Goal: Task Accomplishment & Management: Complete application form

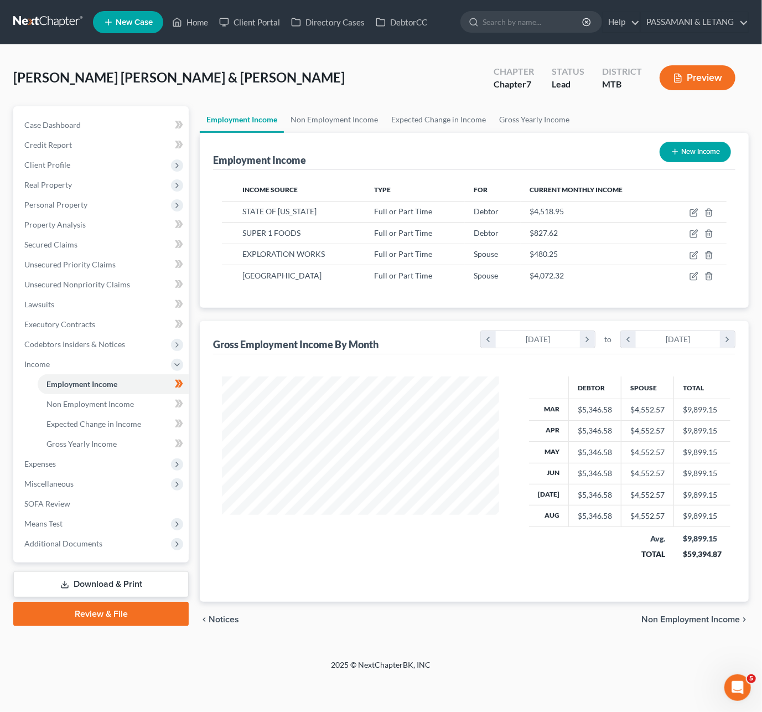
scroll to position [231, 300]
click at [313, 206] on span "STATE OF [US_STATE]" at bounding box center [279, 210] width 74 height 9
click at [105, 389] on span "Employment Income" at bounding box center [81, 383] width 71 height 9
click at [690, 217] on icon "button" at bounding box center [694, 212] width 9 height 9
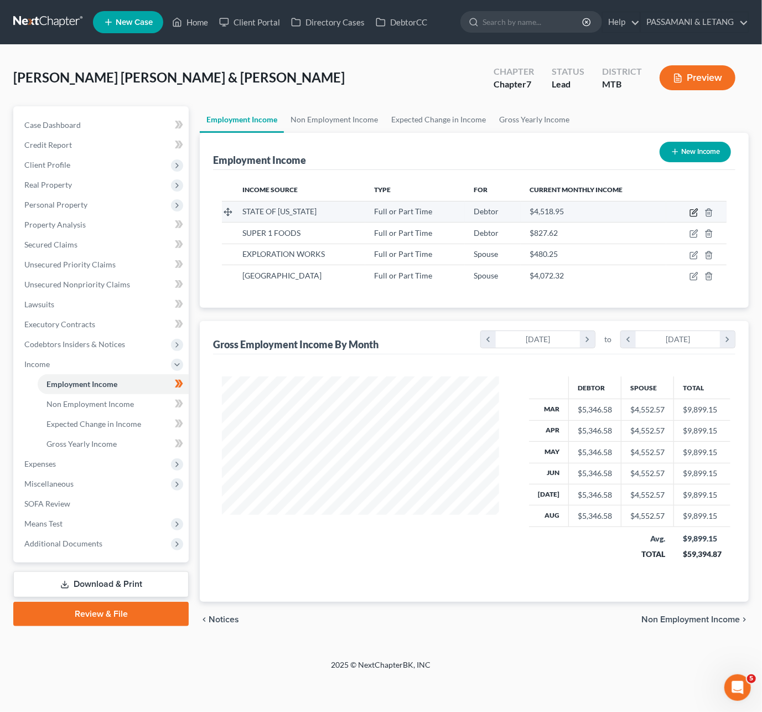
select select "0"
select select "27"
select select "2"
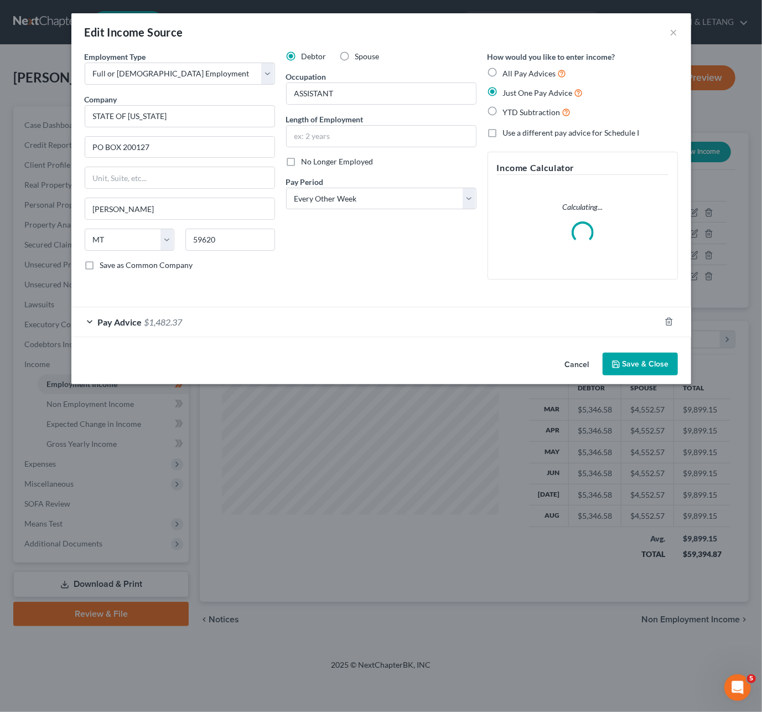
click at [667, 244] on div "Calculating..." at bounding box center [583, 222] width 172 height 42
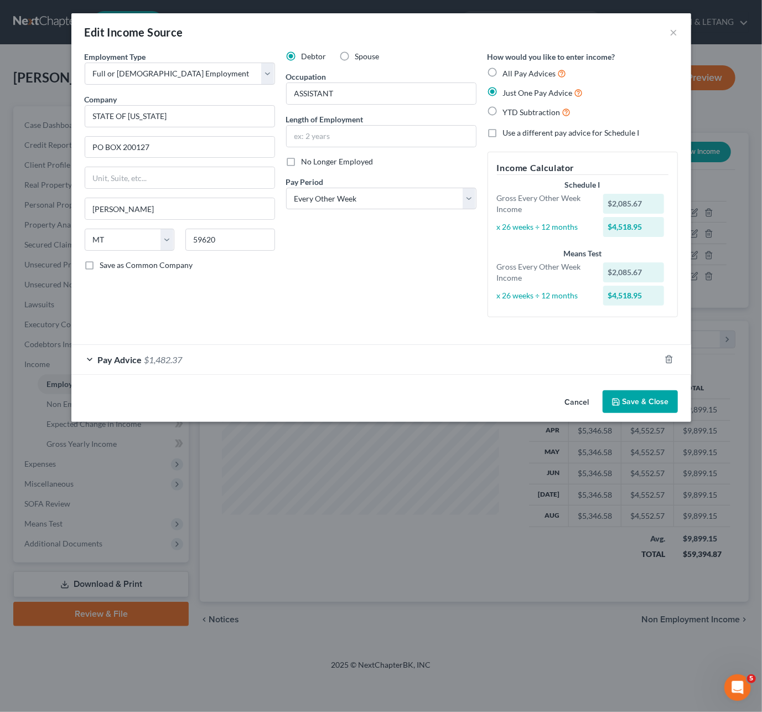
click at [71, 374] on div "Pay Advice $1,482.37" at bounding box center [365, 359] width 589 height 29
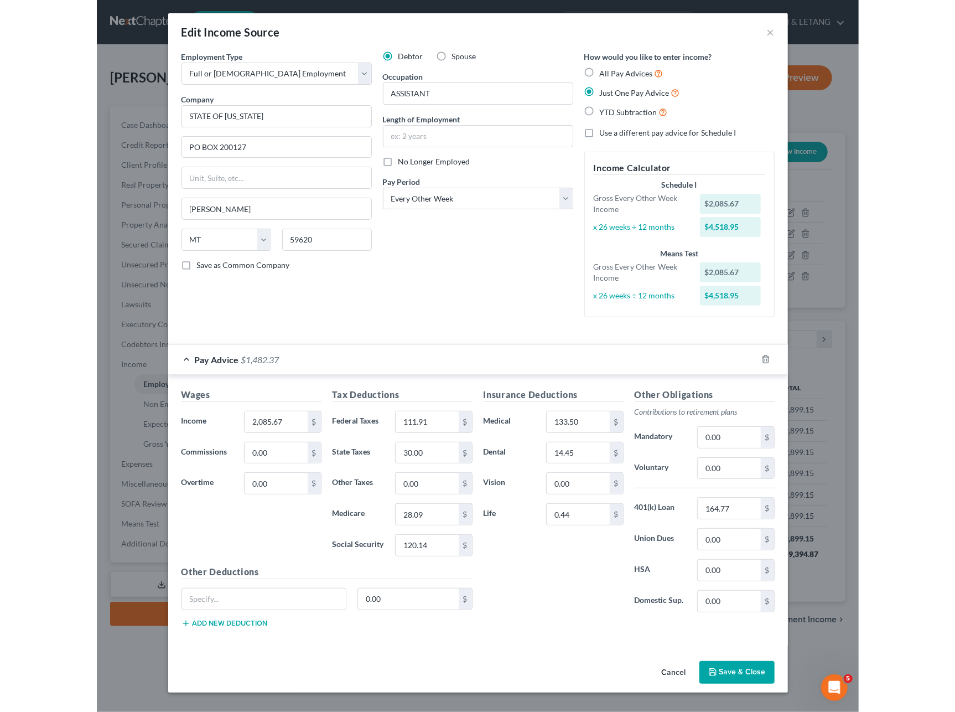
scroll to position [124, 0]
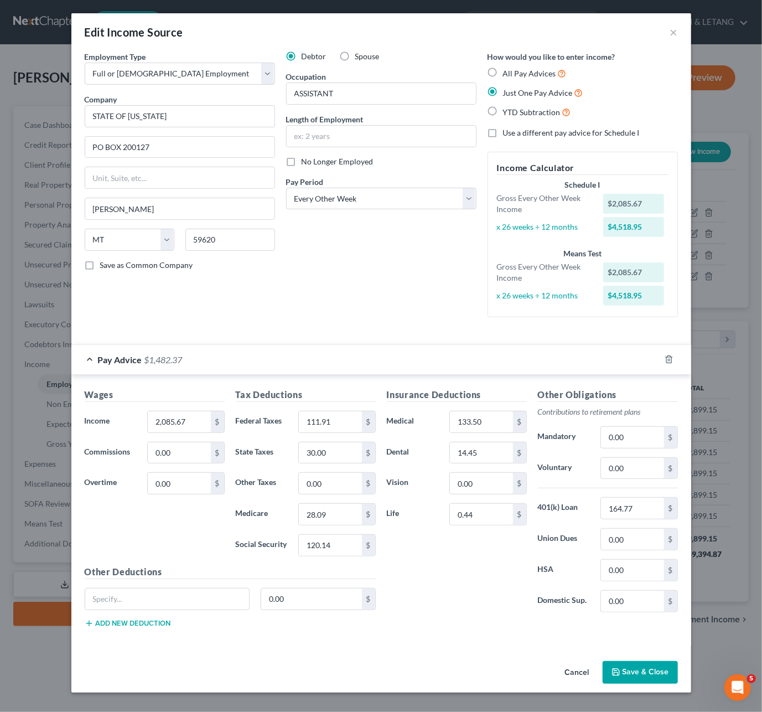
click at [678, 674] on button "Save & Close" at bounding box center [640, 672] width 75 height 23
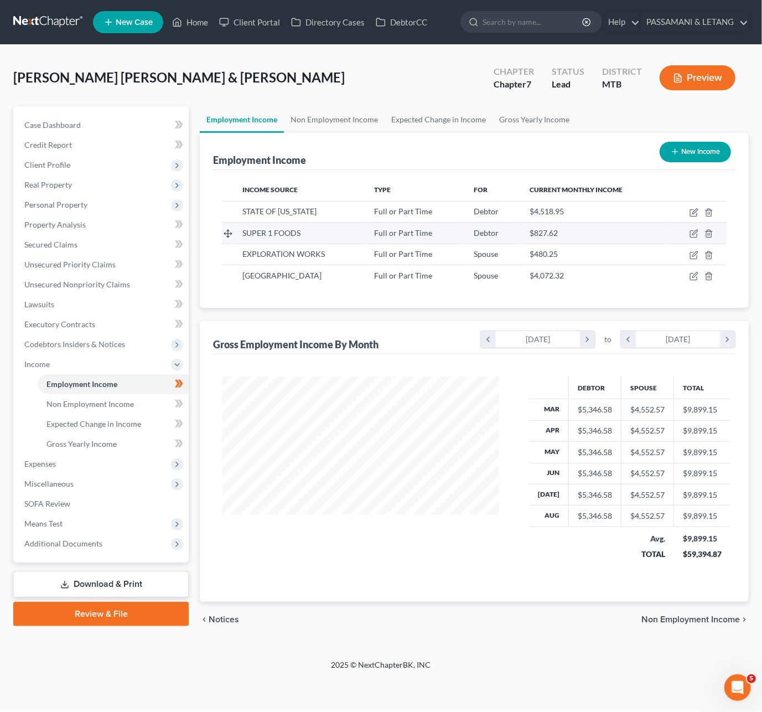
click at [256, 239] on div "SUPER 1 FOODS" at bounding box center [299, 233] width 114 height 11
click at [690, 238] on icon "button" at bounding box center [694, 233] width 9 height 9
select select "0"
select select "27"
select select "2"
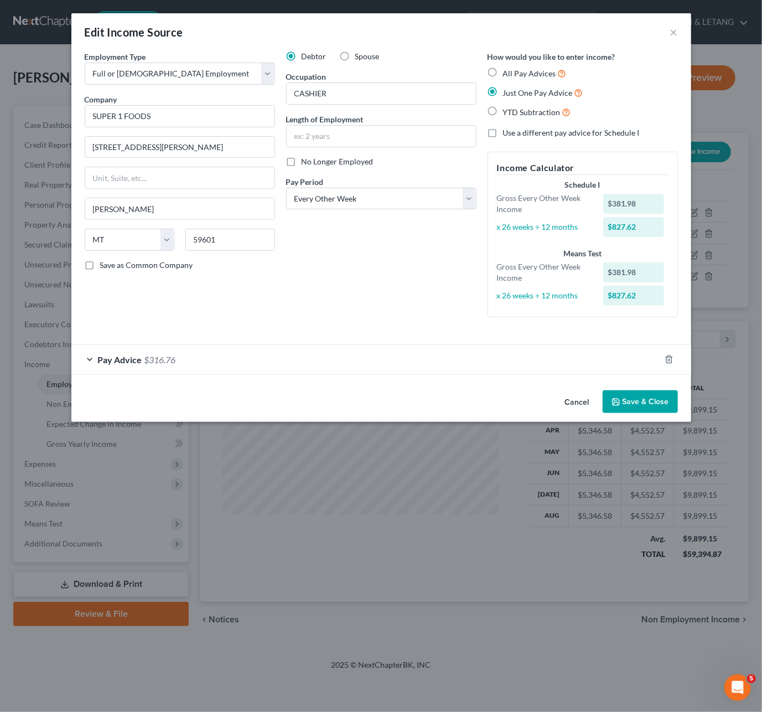
click at [676, 413] on button "Save & Close" at bounding box center [640, 401] width 75 height 23
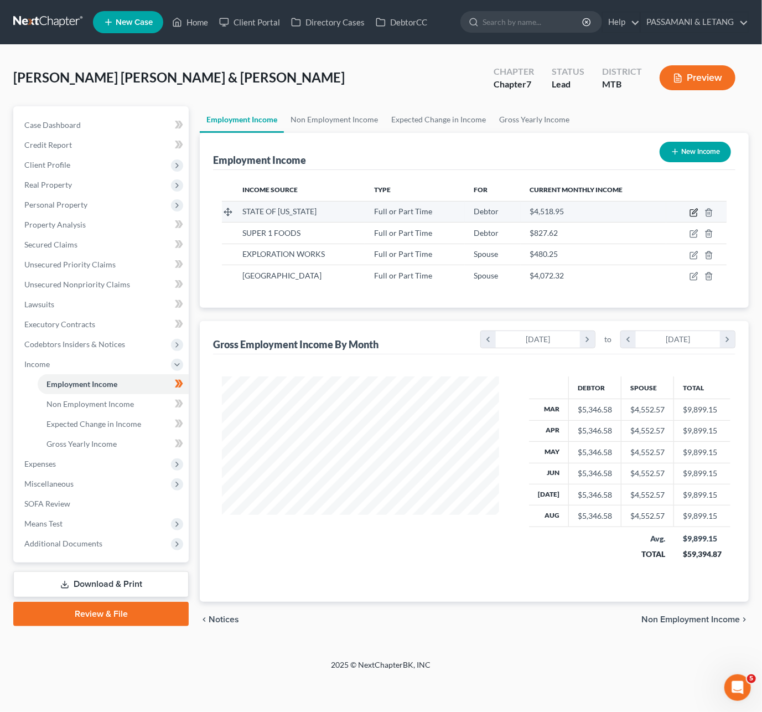
click at [690, 217] on icon "button" at bounding box center [694, 212] width 9 height 9
select select "0"
select select "27"
select select "2"
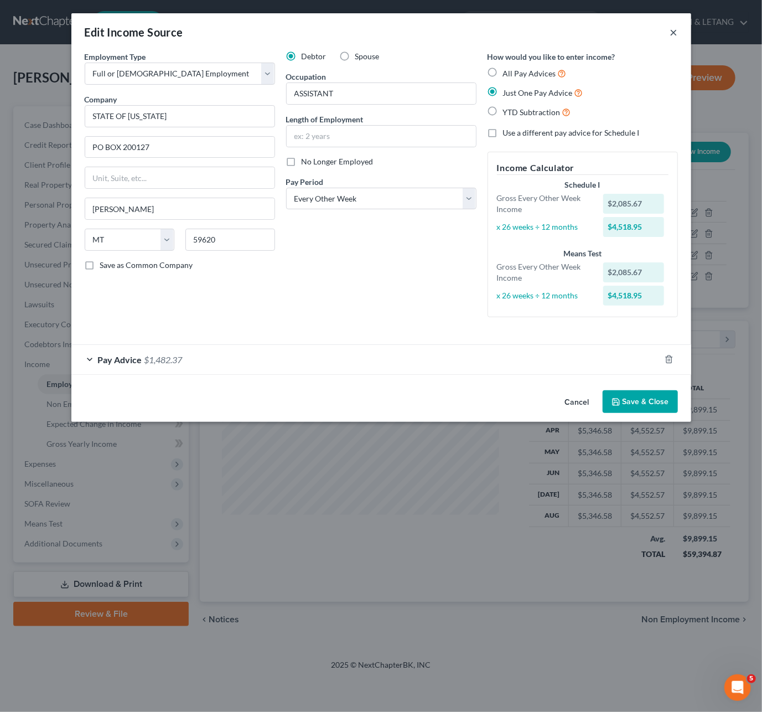
click at [678, 39] on button "×" at bounding box center [674, 31] width 8 height 13
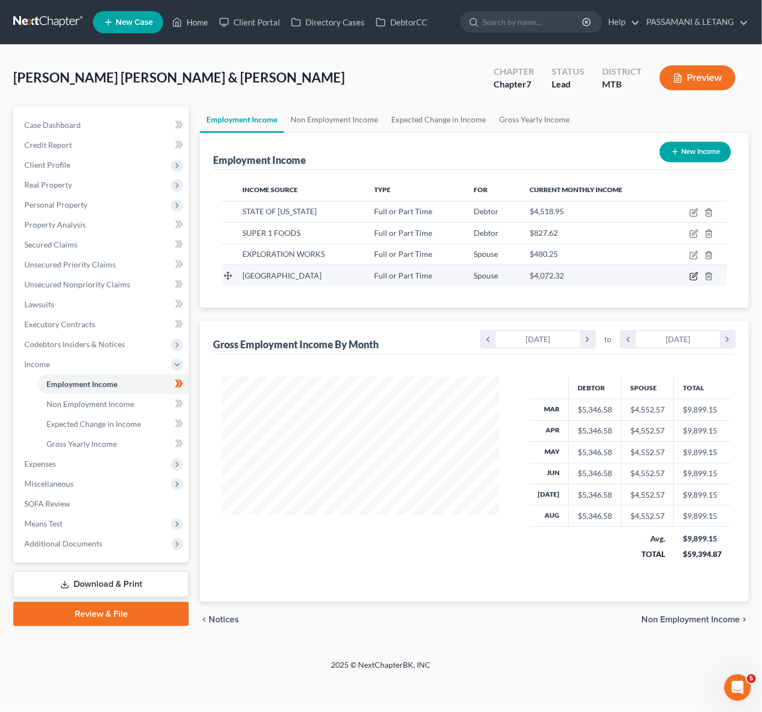
click at [690, 281] on icon "button" at bounding box center [694, 276] width 9 height 9
select select "0"
select select "27"
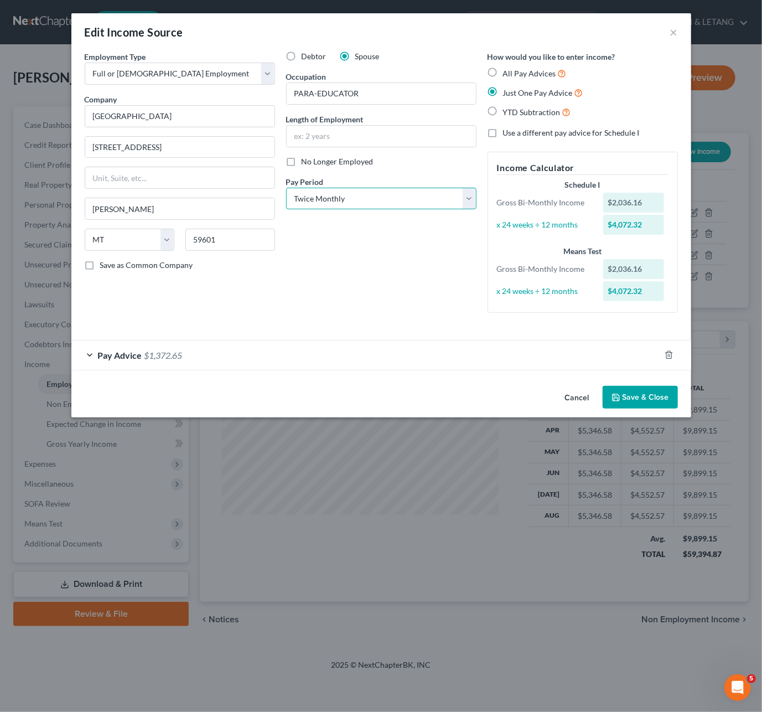
select select "0"
click at [678, 409] on button "Save & Close" at bounding box center [640, 397] width 75 height 23
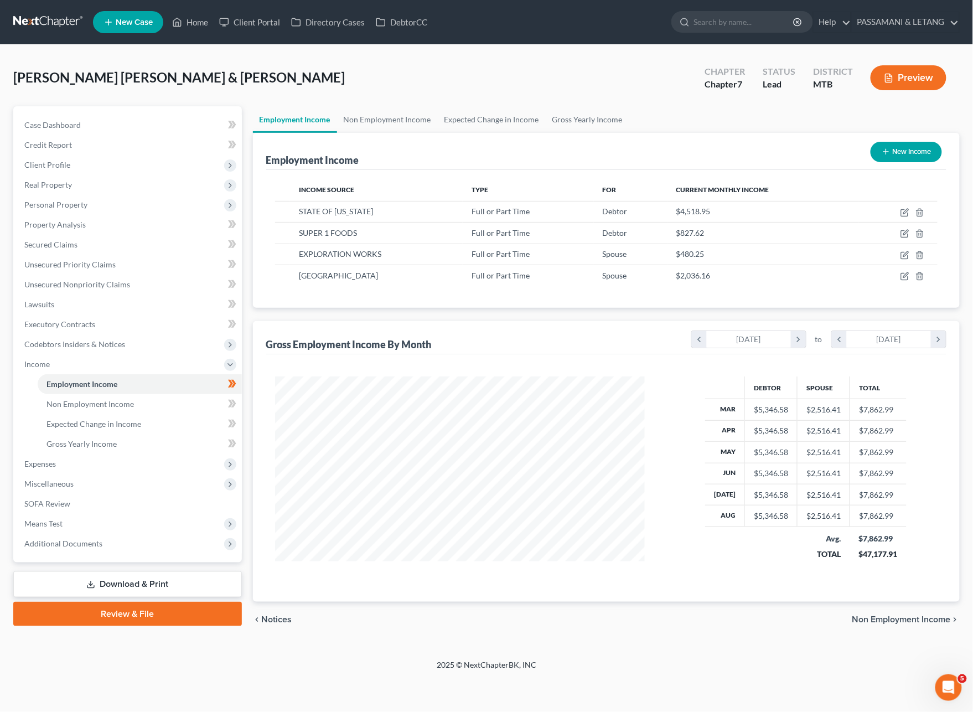
scroll to position [87, 0]
click at [58, 519] on span "Means Test" at bounding box center [43, 523] width 38 height 9
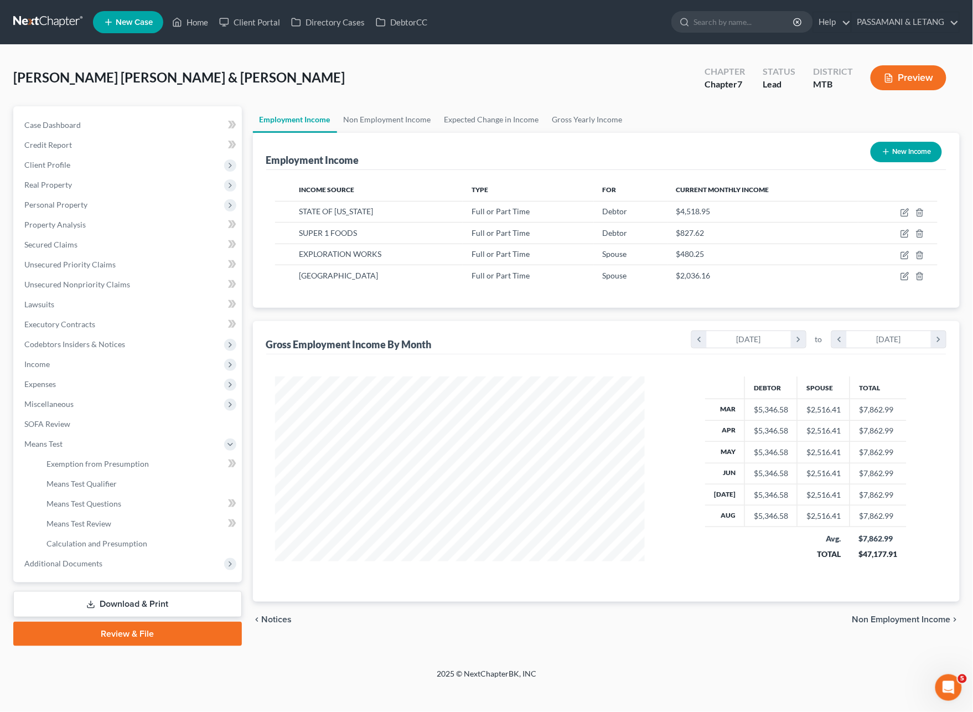
scroll to position [93, 0]
click at [94, 479] on span "Means Test Qualifier" at bounding box center [81, 483] width 70 height 9
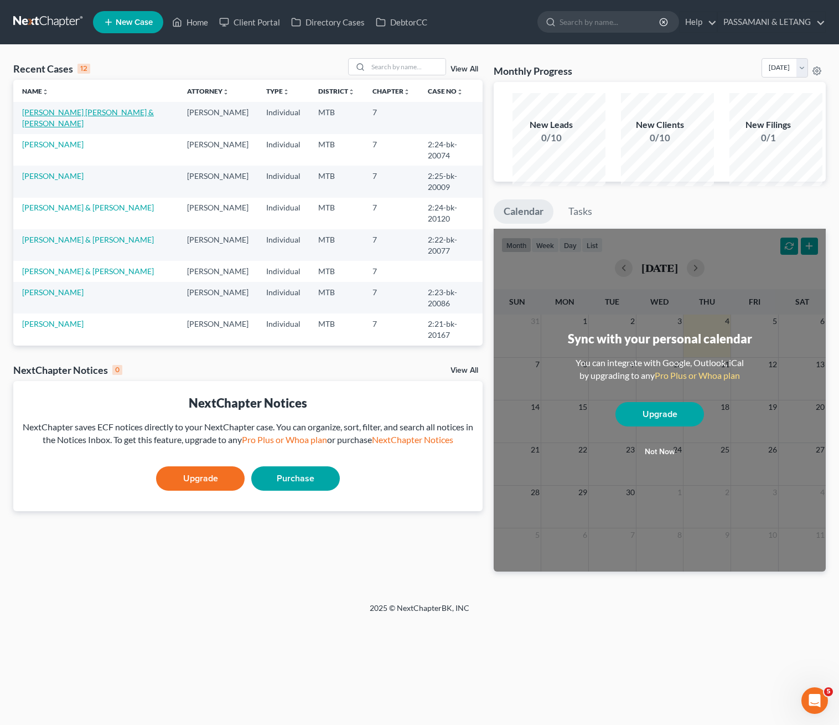
click at [94, 128] on link "[PERSON_NAME] [PERSON_NAME] & [PERSON_NAME]" at bounding box center [88, 117] width 132 height 20
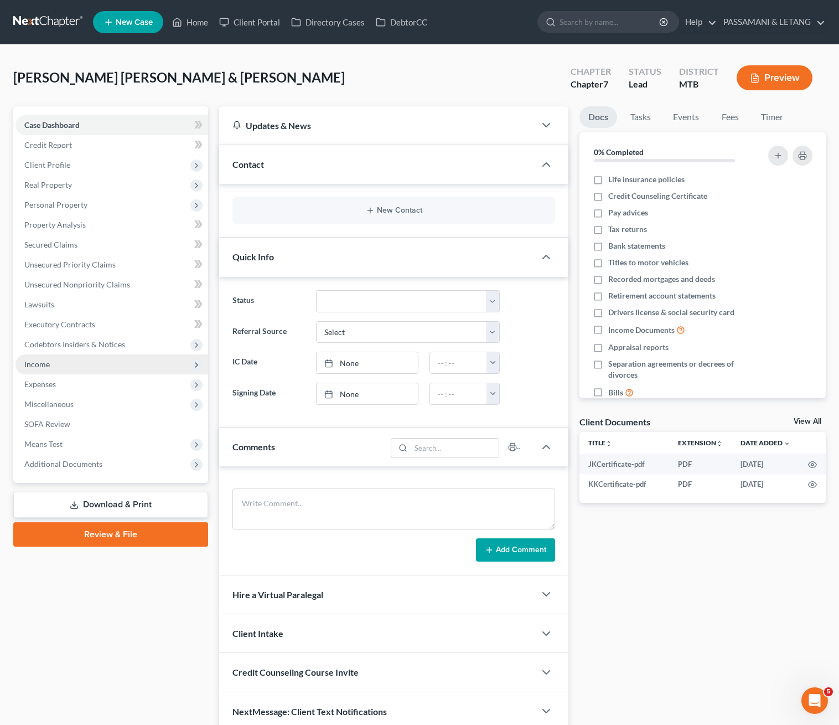
click at [50, 369] on span "Income" at bounding box center [36, 363] width 25 height 9
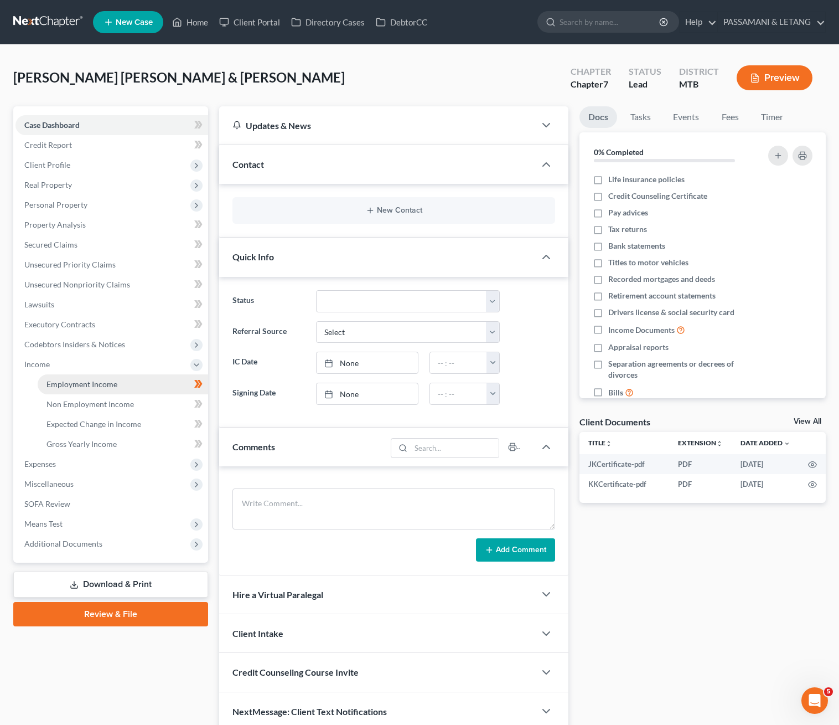
click at [105, 389] on span "Employment Income" at bounding box center [81, 383] width 71 height 9
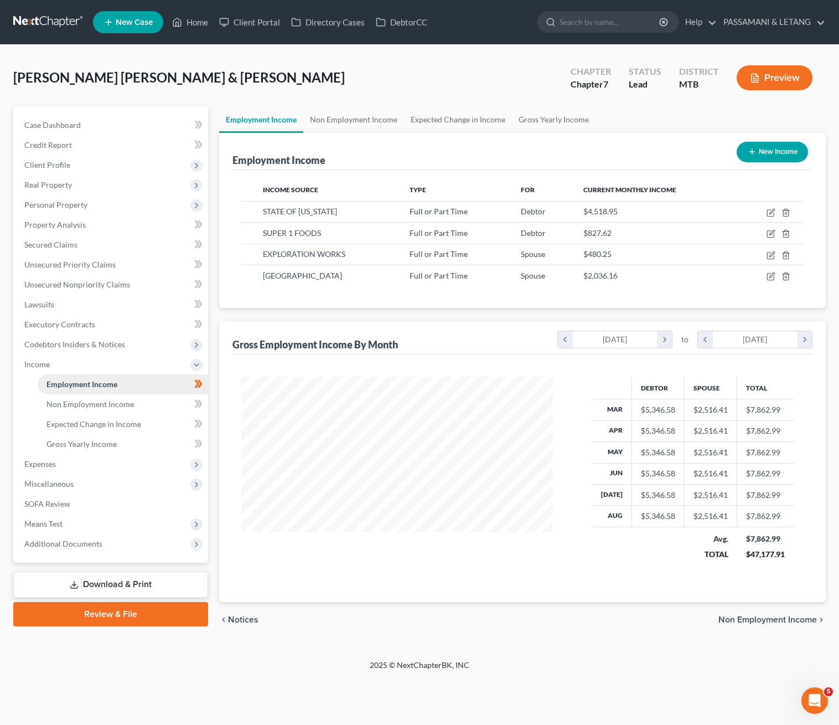
scroll to position [231, 333]
click at [755, 222] on td at bounding box center [770, 211] width 68 height 21
click at [769, 214] on icon "button" at bounding box center [771, 211] width 5 height 5
select select "0"
select select "27"
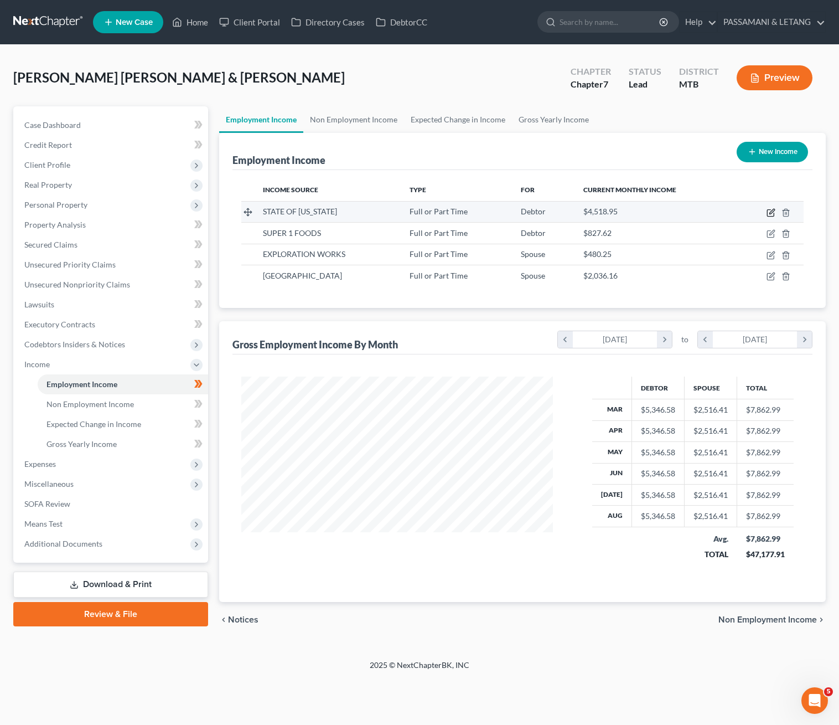
select select "2"
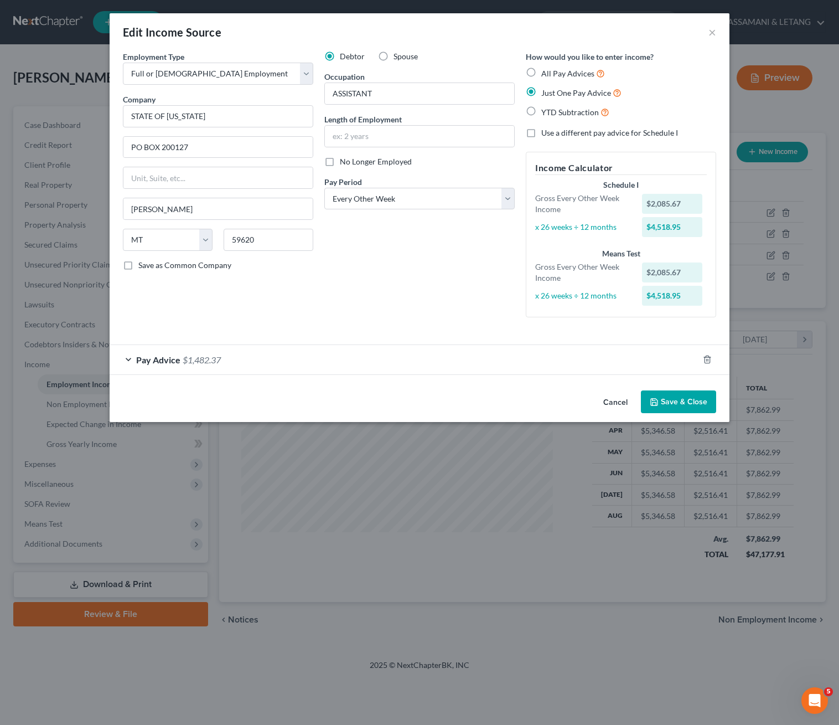
click at [554, 80] on label "All Pay Advices" at bounding box center [573, 73] width 64 height 13
click at [553, 74] on input "All Pay Advices" at bounding box center [549, 70] width 7 height 7
radio input "true"
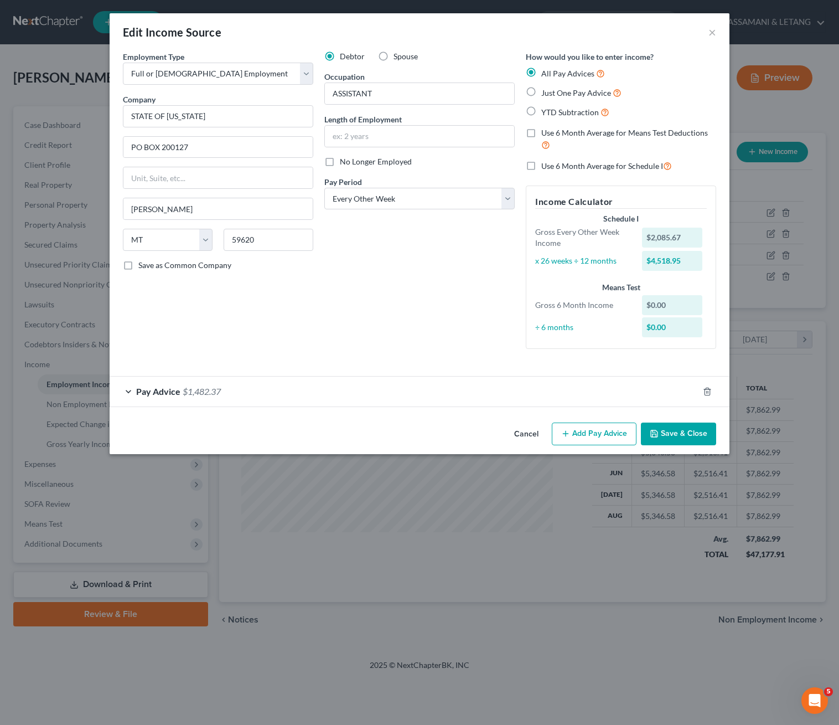
click at [716, 446] on button "Save & Close" at bounding box center [678, 433] width 75 height 23
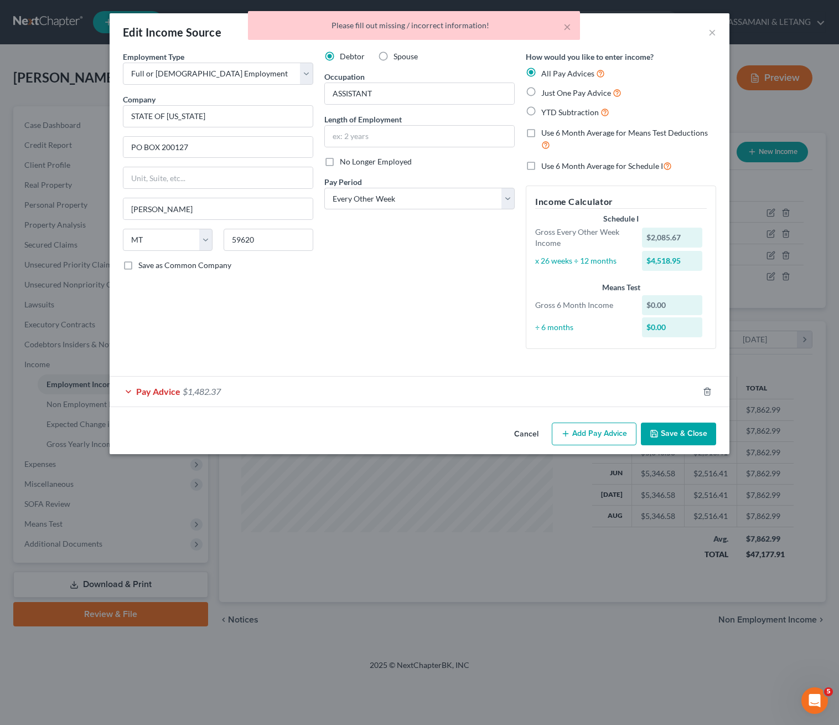
click at [503, 406] on div "Pay Advice $1,482.37" at bounding box center [404, 390] width 589 height 29
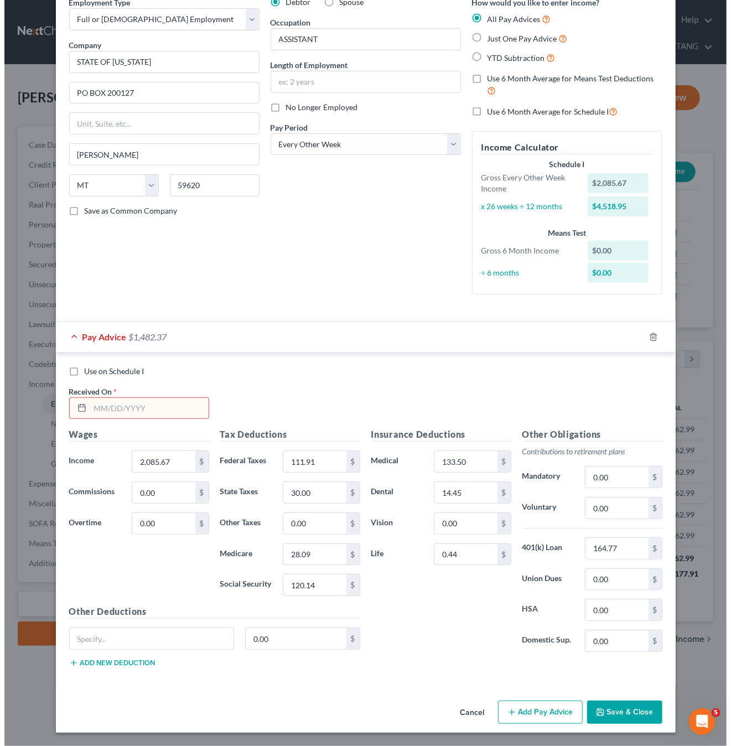
scroll to position [553312, 553258]
